Goal: Find specific page/section: Find specific page/section

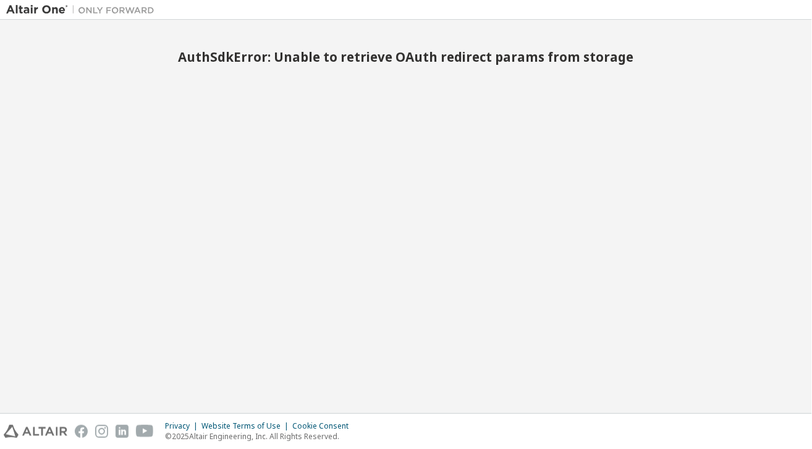
click at [314, 260] on div "AuthSdkError: Unable to retrieve OAuth redirect params from storage" at bounding box center [406, 216] width 800 height 381
